Goal: Communication & Community: Answer question/provide support

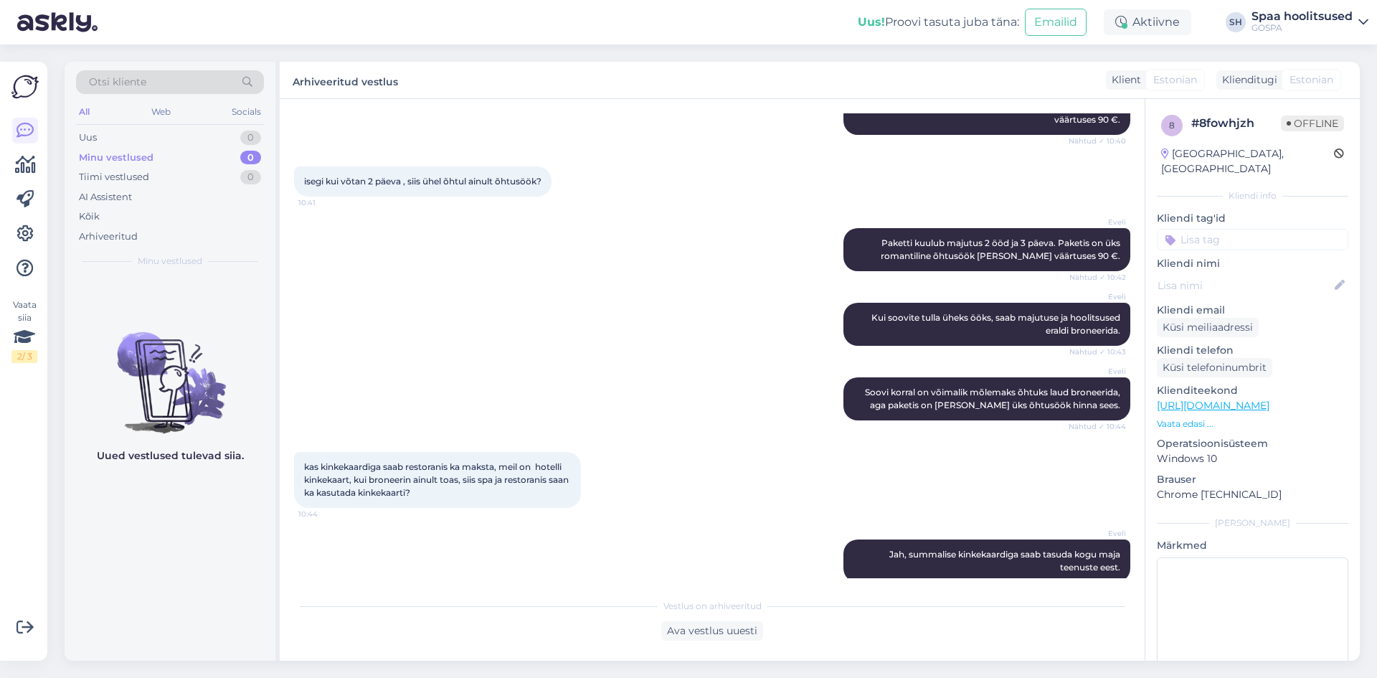
scroll to position [459, 0]
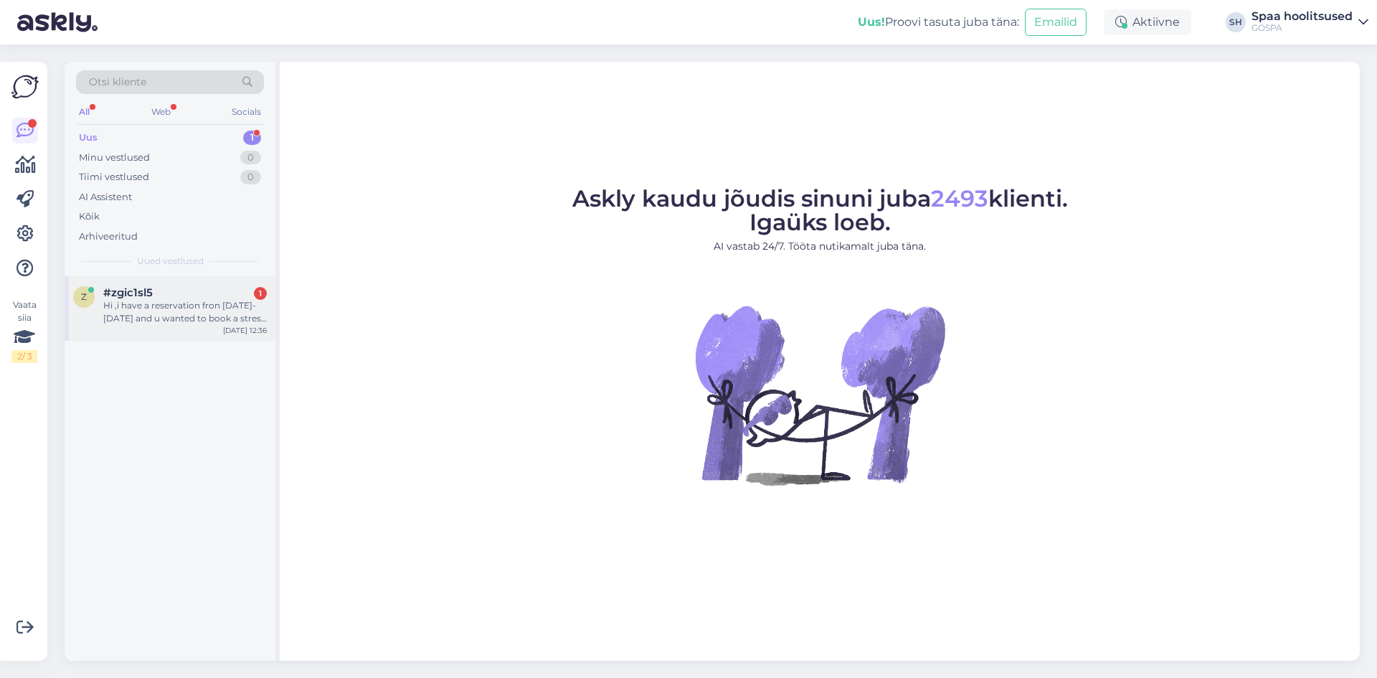
click at [139, 315] on div "Hi ,i have a reservation fron [DATE]-[DATE] and u wanted to book a stress relei…" at bounding box center [185, 312] width 164 height 26
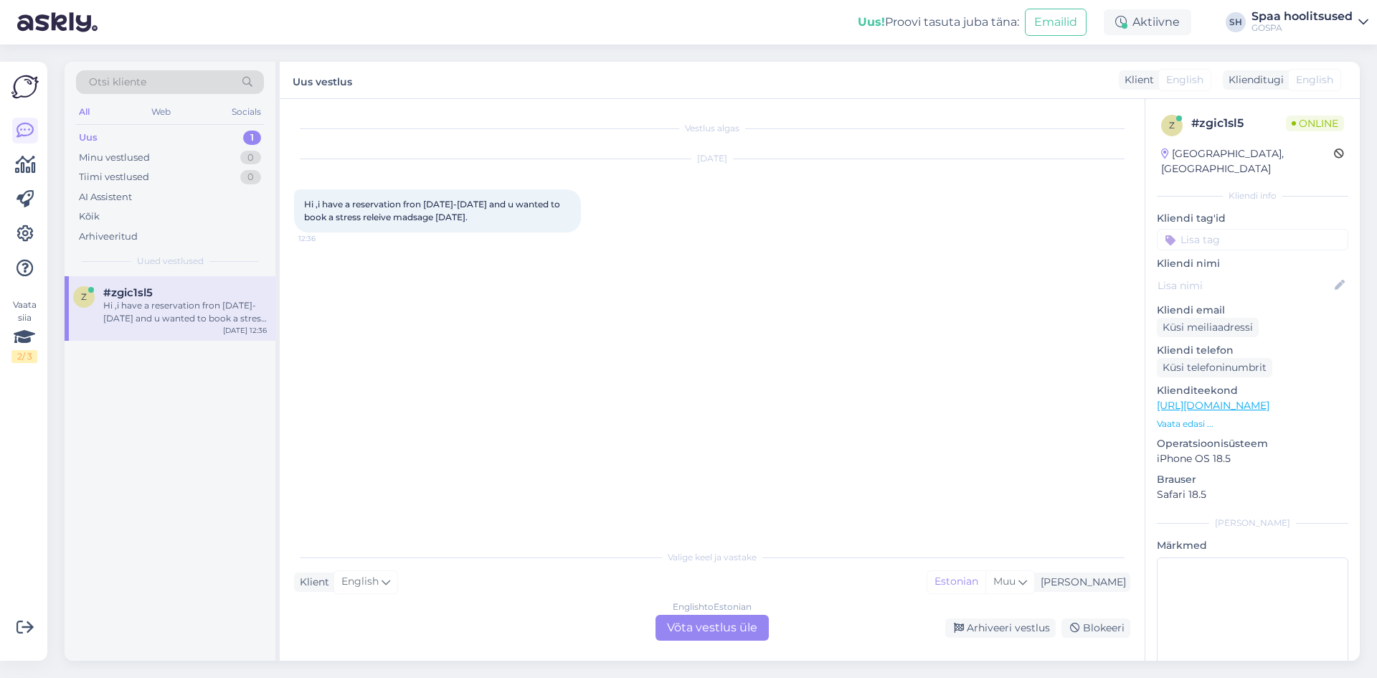
click at [705, 624] on div "English to Estonian Võta vestlus üle" at bounding box center [712, 628] width 113 height 26
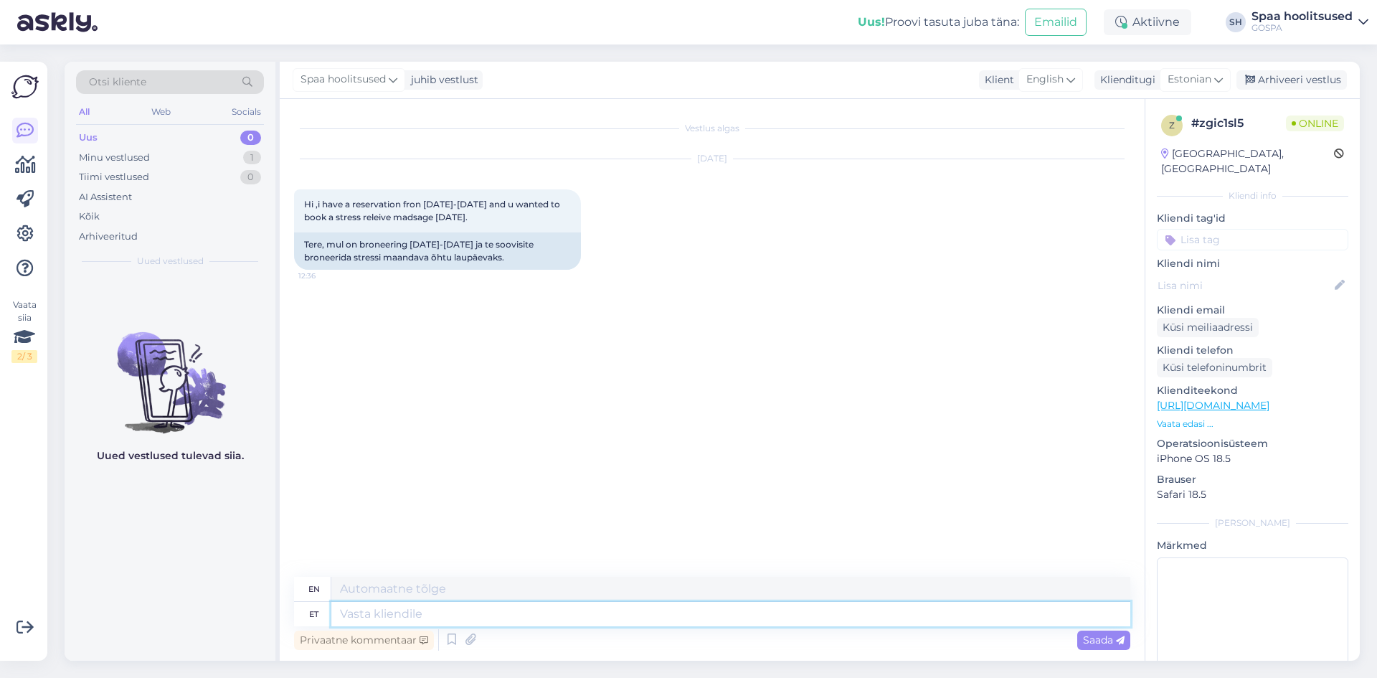
click at [526, 612] on textarea at bounding box center [730, 614] width 799 height 24
type textarea "Tere"
type textarea "Hello"
type textarea "Tere!"
type textarea "Hello!"
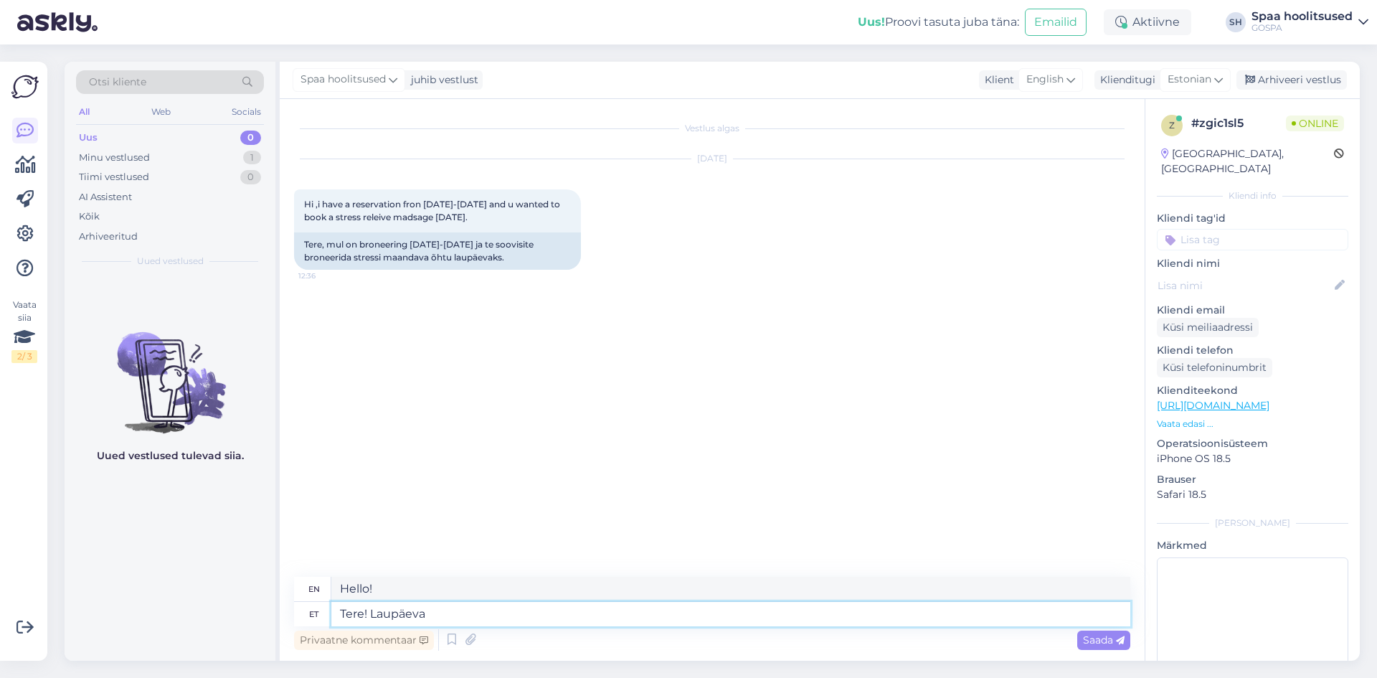
type textarea "Tere! Laupäeva"
type textarea "Hello! Saturday"
type textarea "Tere! Laupäeva õhtuks"
type textarea "Hello! For Saturday evening"
type textarea "Tere! Laupäeva õhtuks on a"
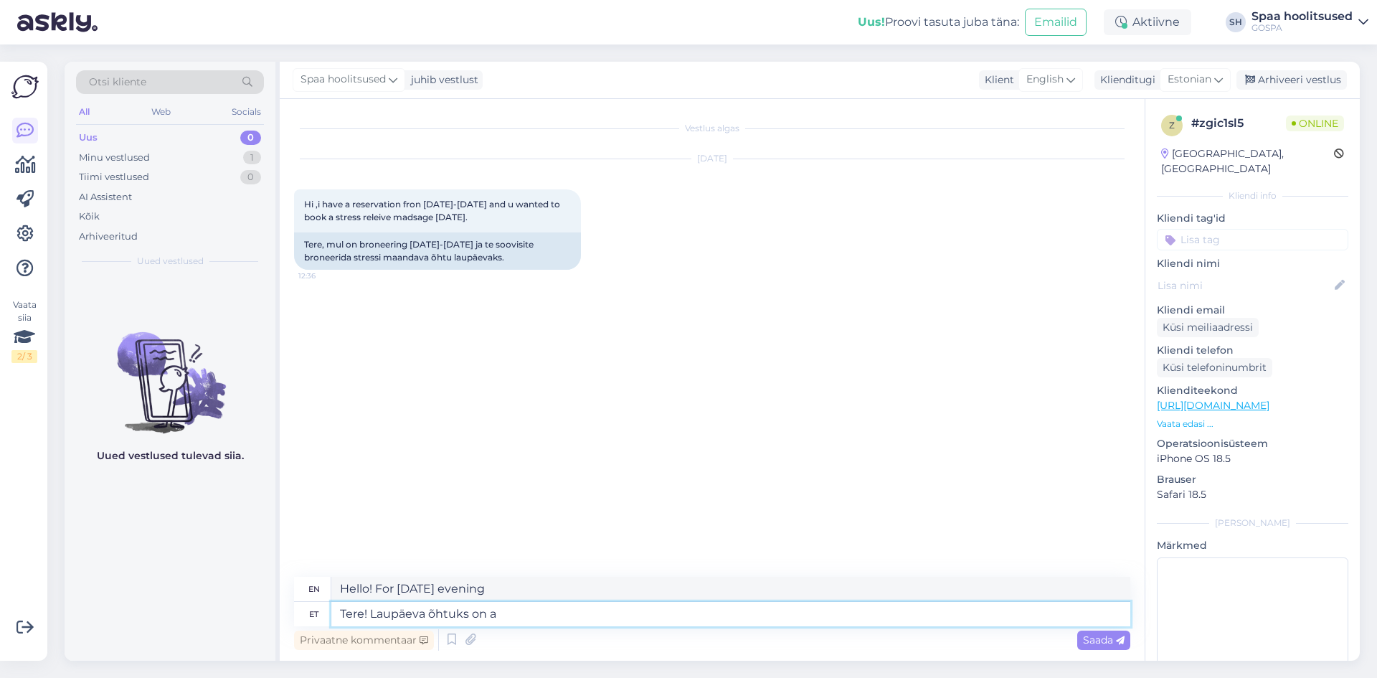
type textarea "Hello! Saturday evening is"
type textarea "Tere! Laupäeva õhtuks on aega"
type textarea "Hello! There is time for Saturday evening."
type textarea "Tere! Laupäeva õhtuks on aega pakkuda a"
type textarea "Hello! There is time available for Saturday evening."
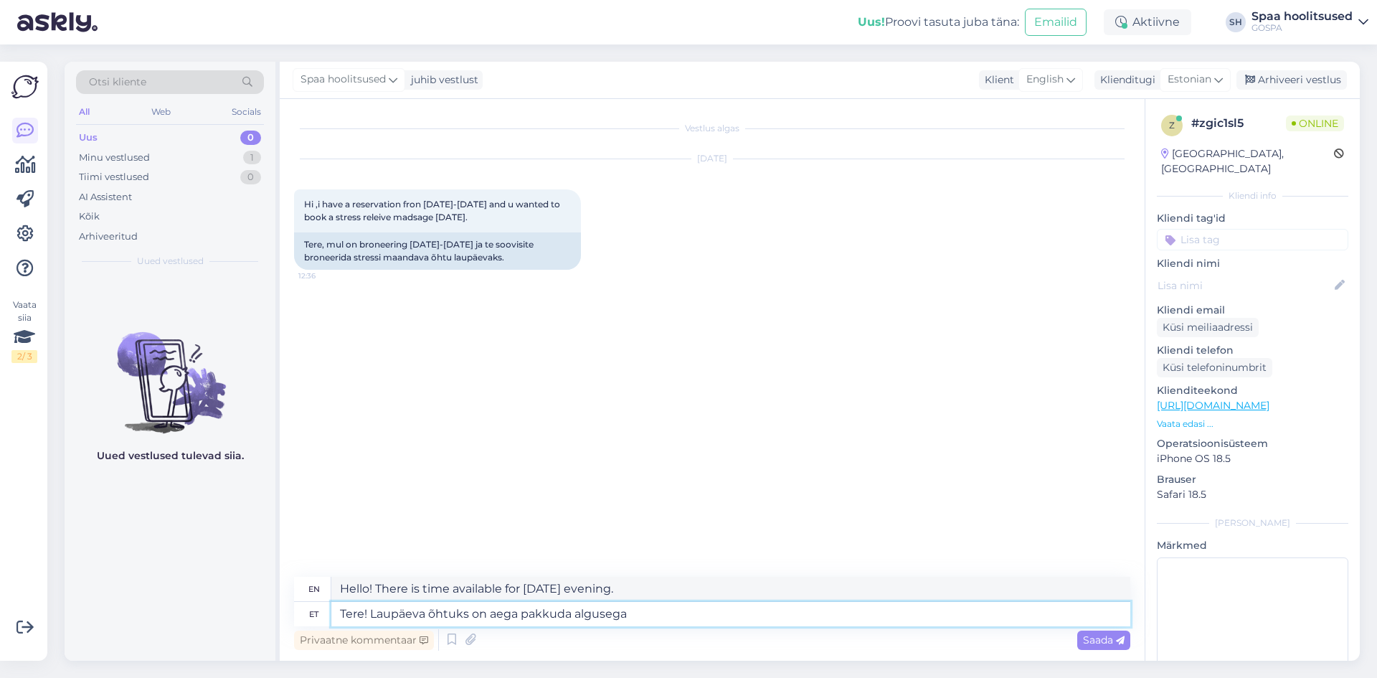
type textarea "Tere! Laupäeva õhtuks on aega pakkuda algusega k"
type textarea "Hello! There is time to offer for Saturday evening starting at"
type textarea "Tere! Laupäeva õhtuks on aega pakkuda algusega kell"
type textarea "Hello! There is time available for Saturday evening starting at"
type textarea "Tere! Laupäeva õhtuks on aega pakkuda algusega kell 16:4"
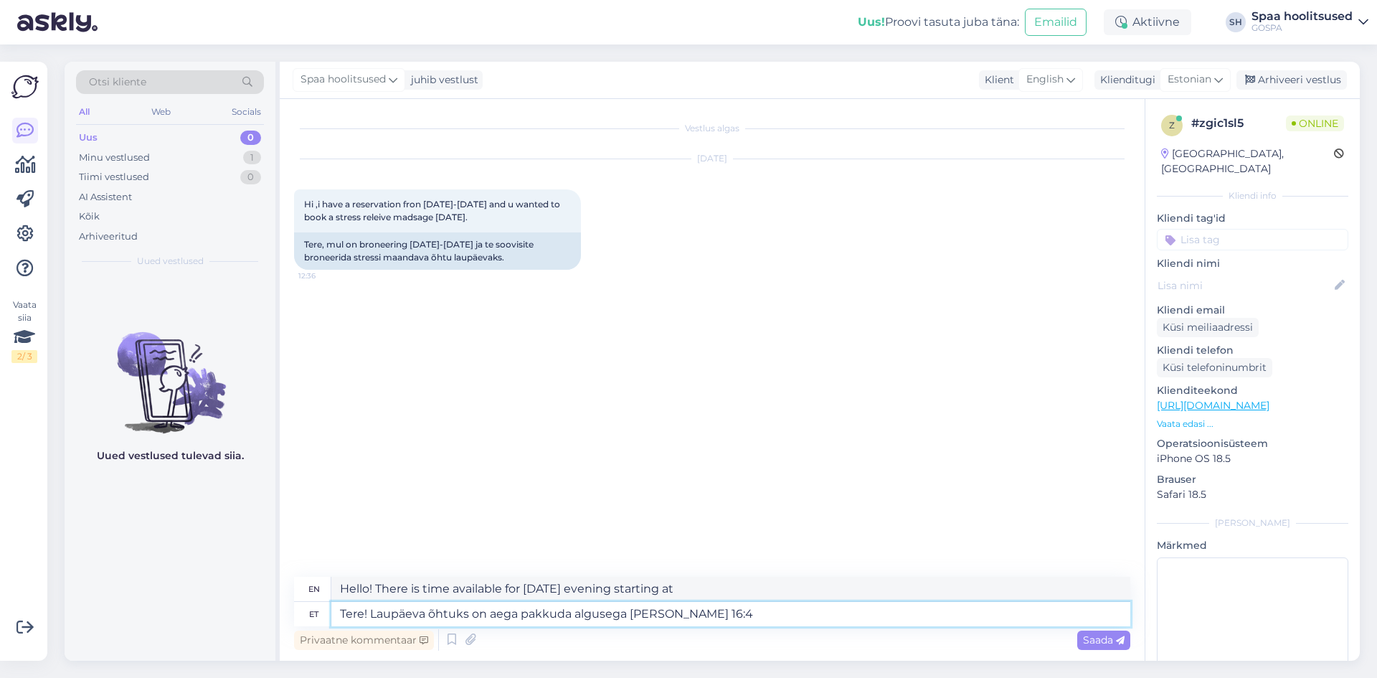
type textarea "Hello! There is time to offer for Saturday evening starting at 4 pm:"
type textarea "Tere! Laupäeva õhtuks on aega pakkuda algusega kell 16:45,"
type textarea "Hello! There is a time available for Saturday evening starting at 4:45 PM,"
type textarea "Tere! Laupäeva õhtuks on aega pakkuda algusega kell 16:45, 17"
type textarea "Hello! There is time available for Saturday evening starting at 4:45 PM, 5 PM"
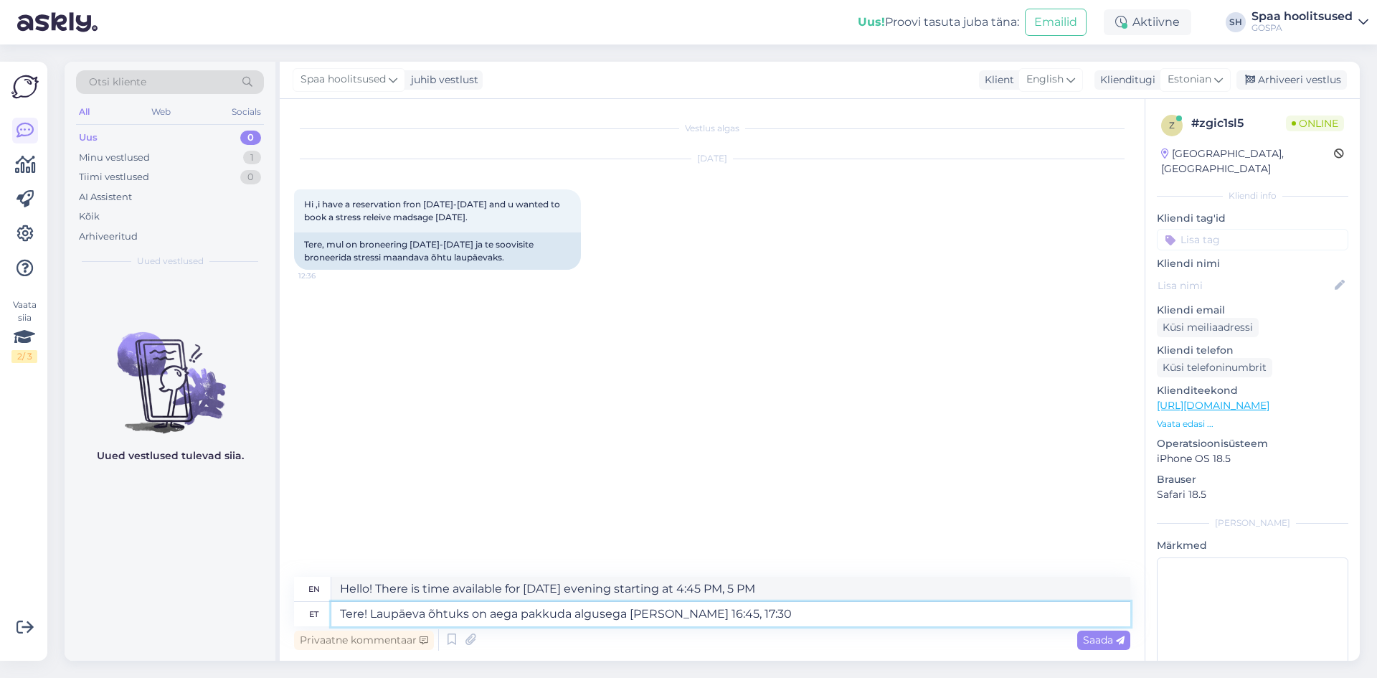
type textarea "Tere! Laupäeva õhtuks on aega pakkuda algusega kell 16:45, 17:30"
type textarea "Hello! There is time available for Saturday evening starting at 16:45, 17:30"
type textarea "Tere! Laupäeva õhtuks on aega pakkuda algusega kell 16:45, 17:30 või"
type textarea "Hello! There is a time available for Saturday evening starting at 16:45, 17:30 …"
type textarea "Tere! Laupäeva õhtuks on aega pakkuda algusega kell 16:45, 17:30 või 18:45."
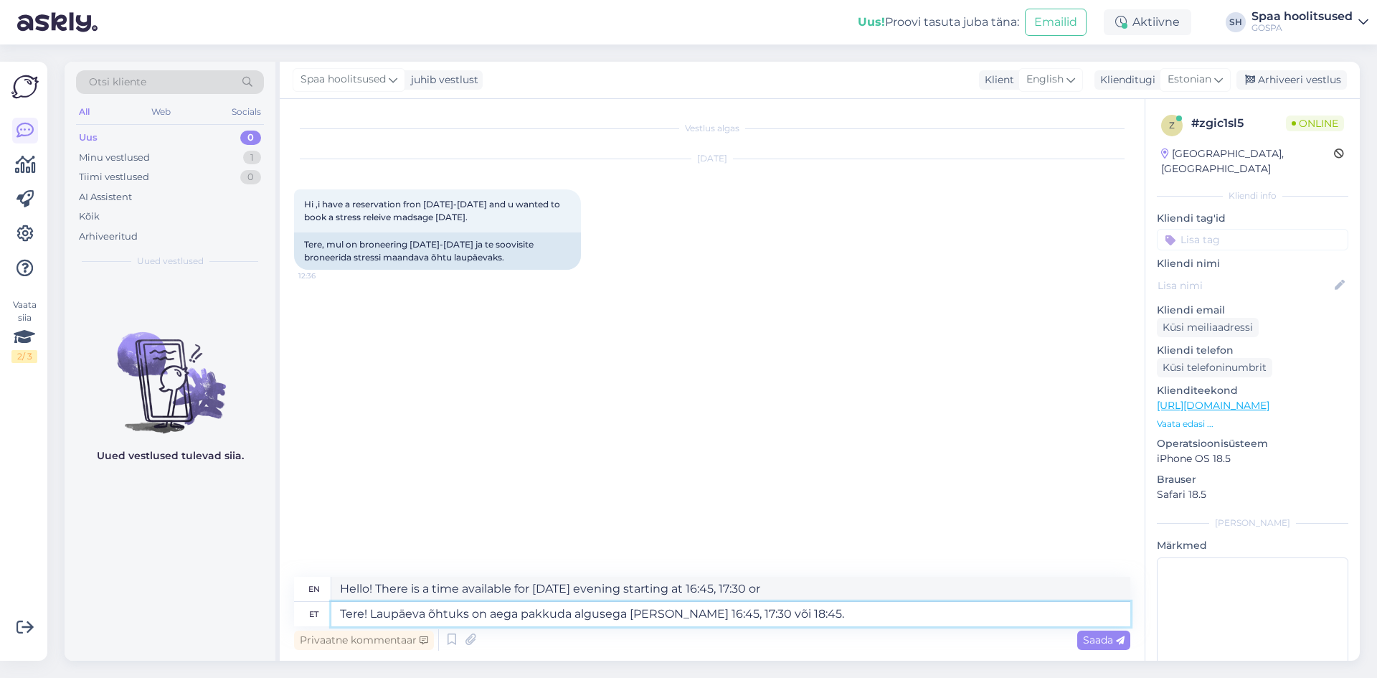
type textarea "Hello! There is a time available for Saturday evening starting at 16:45, 17:30 …"
type textarea "Tere! Laupäeva õhtuks on aega pakkuda algusega kell 16:45, 17:30 või 18:45. M"
type textarea "Hello! We have a time slot available for Saturday evening starting at 4:45, 5:3…"
type textarea "Tere! Laupäeva õhtuks on aega pakkuda algusega kell 16:45, 17:30 või 18:45. Mil…"
type textarea "Hello! There is a time available for Saturday evening starting at 16:45, 17:30 …"
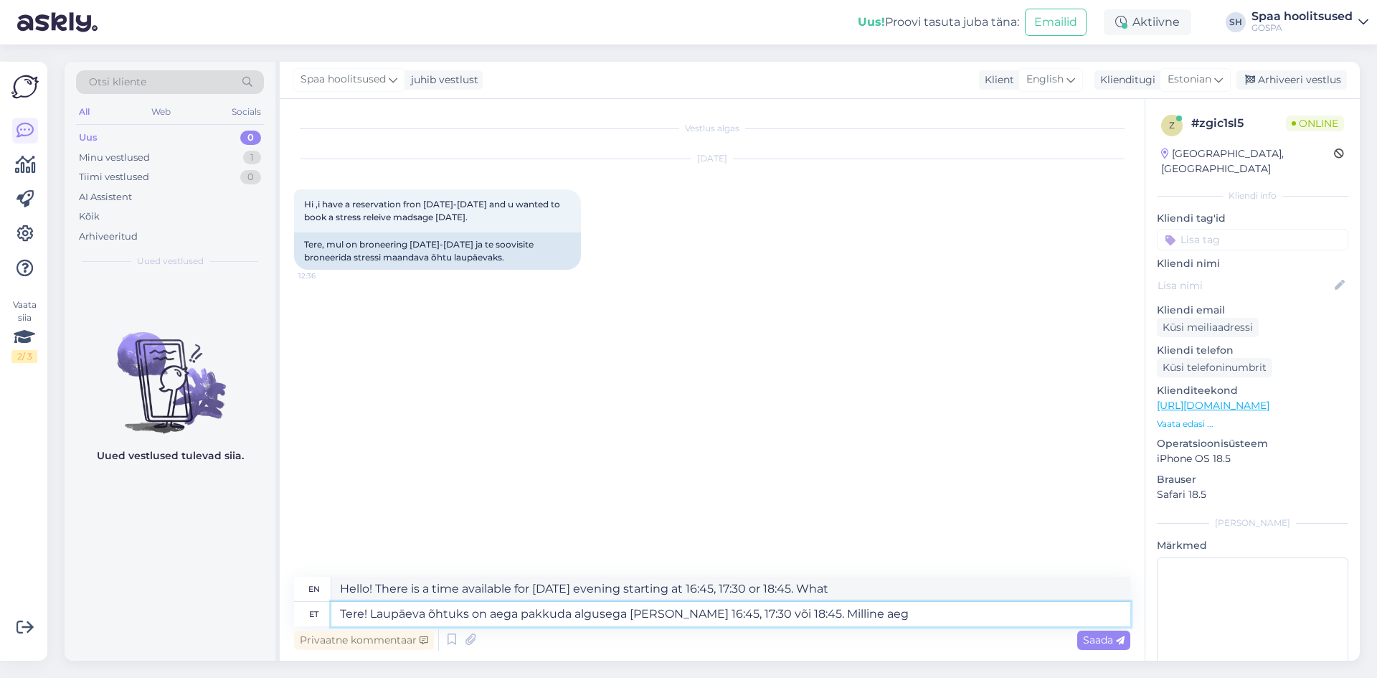
type textarea "Tere! Laupäeva õhtuks on aega pakkuda algusega kell 16:45, 17:30 või 18:45. Mil…"
type textarea "Hello! There is a time available for Saturday evening starting at 16:45, 17:30 …"
type textarea "Tere! Laupäeva õhtuks on aega pakkuda algusega kell 16:45, 17:30 või 18:45. Mil…"
type textarea "Hello! We have a time slot available for Saturday evening starting at 4:45 PM, …"
click at [666, 613] on textarea "Tere! Laupäeva õhtuks on aega pakkuda algusega kell 16:45, 17:30 või 18:45. Mil…" at bounding box center [730, 614] width 799 height 24
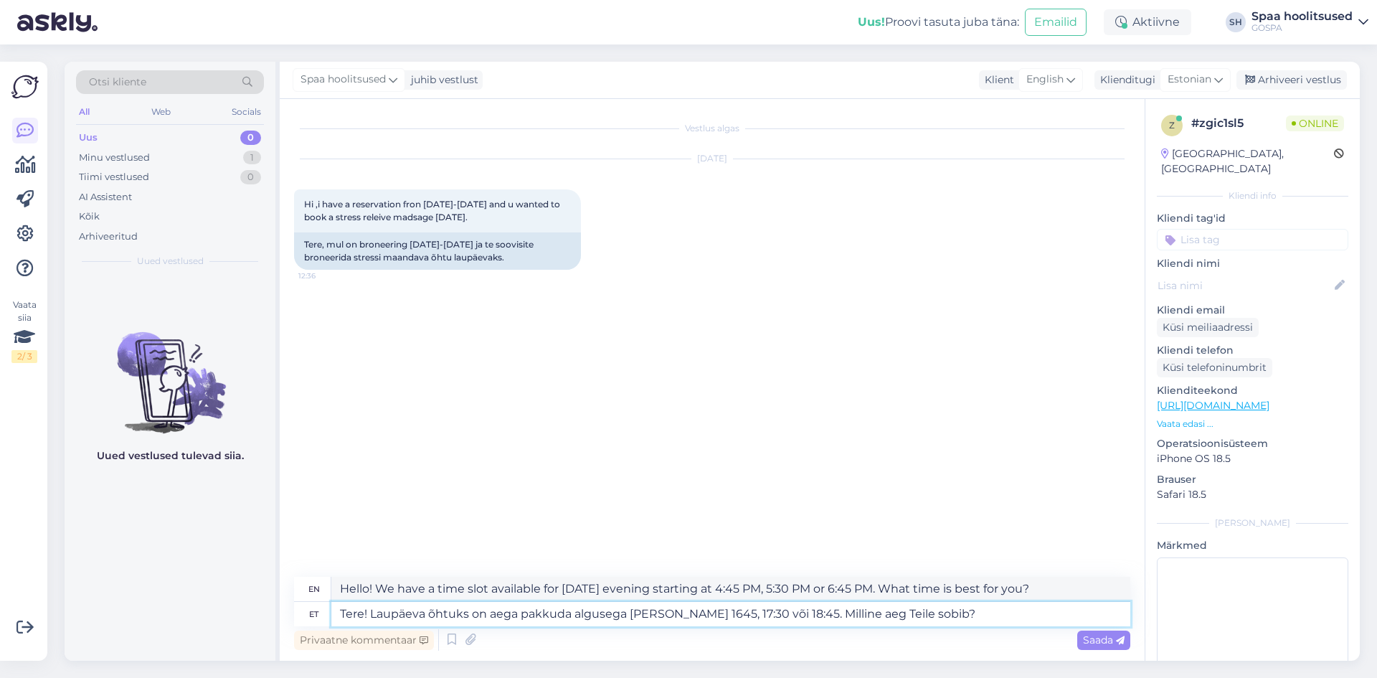
type textarea "Tere! Laupäeva õhtuks on aega pakkuda algusega kell 16.45, 17:30 või 18:45. Mil…"
type textarea "Hello! We have a time slot available for Saturday evening starting at 16.45, 5:…"
click at [701, 612] on textarea "Tere! Laupäeva õhtuks on aega pakkuda algusega kell 16.45, 17:30 või 18:45. Mil…" at bounding box center [730, 614] width 799 height 24
type textarea "Tere! Laupäeva õhtuks on aega pakkuda algusega kell 16.45, 17.30 või 18:45. Mil…"
type textarea "Hello! We have a time slot available for Saturday evening starting at 16.45, 17…"
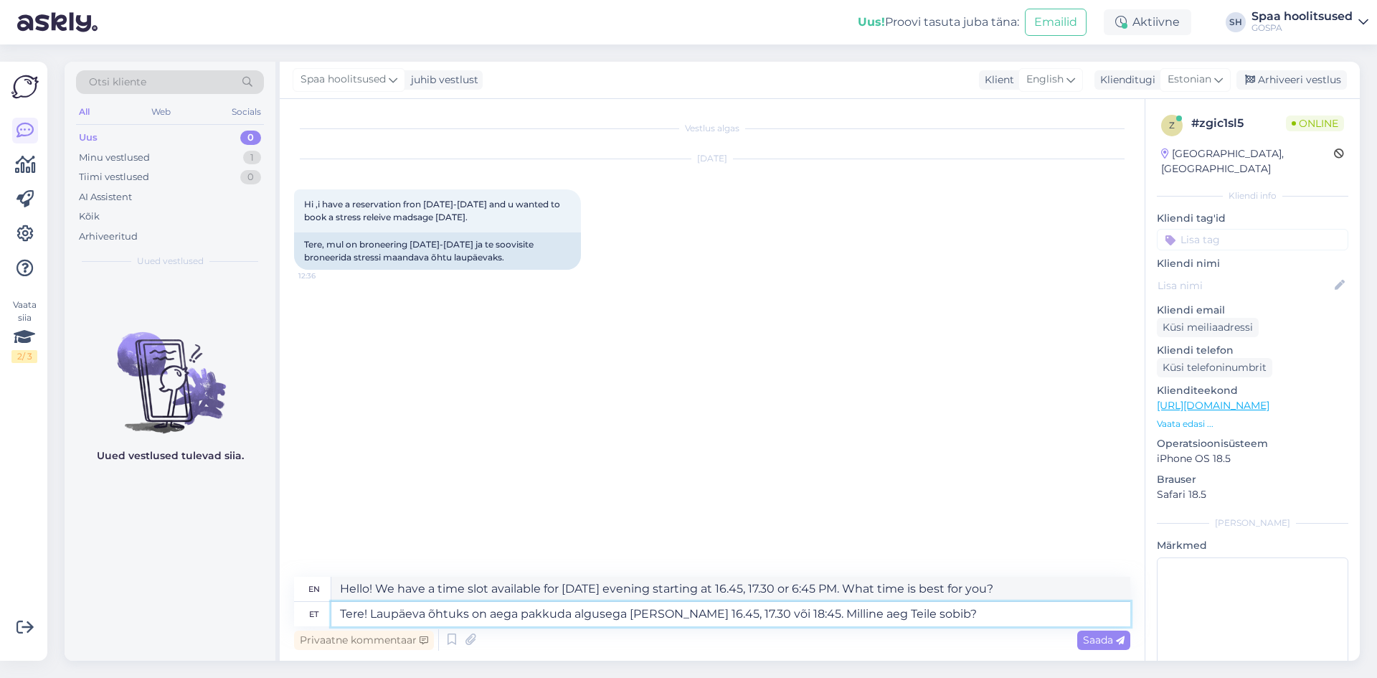
click at [750, 612] on textarea "Tere! Laupäeva õhtuks on aega pakkuda algusega kell 16.45, 17.30 või 18:45. Mil…" at bounding box center [730, 614] width 799 height 24
type textarea "Tere! Laupäeva õhtuks on aega pakkuda algusega kell 16.45, 17.30 või 18.45. Mil…"
type textarea "Hello! We have a time slot available for Saturday evening starting at 16.45, 17…"
click at [926, 617] on textarea "Tere! Laupäeva õhtuks on aega pakkuda algusega kell 16.45, 17.30 või 18.45. Mil…" at bounding box center [730, 614] width 799 height 24
type textarea "Tere! Laupäeva õhtuks on aega pakkuda algusega kell 16.45, 17.30 või 18.45. Mil…"
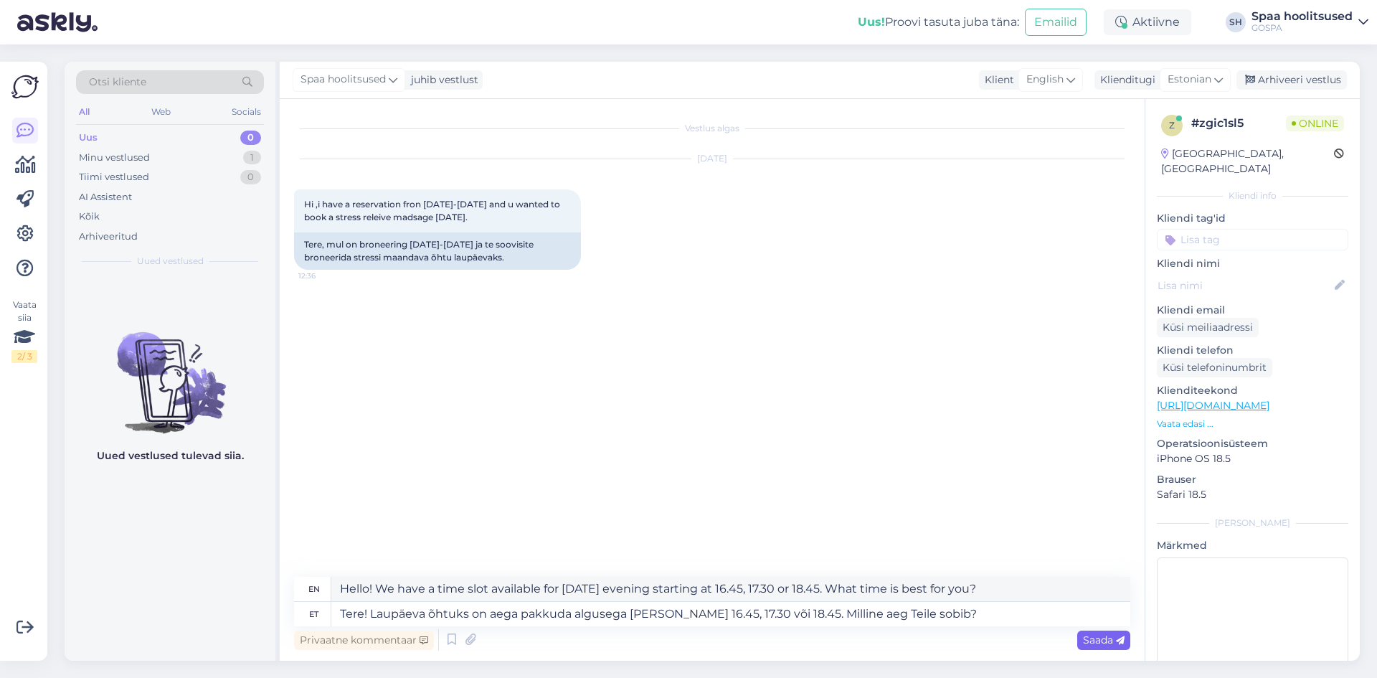
click at [1112, 641] on span "Saada" at bounding box center [1104, 639] width 42 height 13
